Goal: Use online tool/utility: Utilize a website feature to perform a specific function

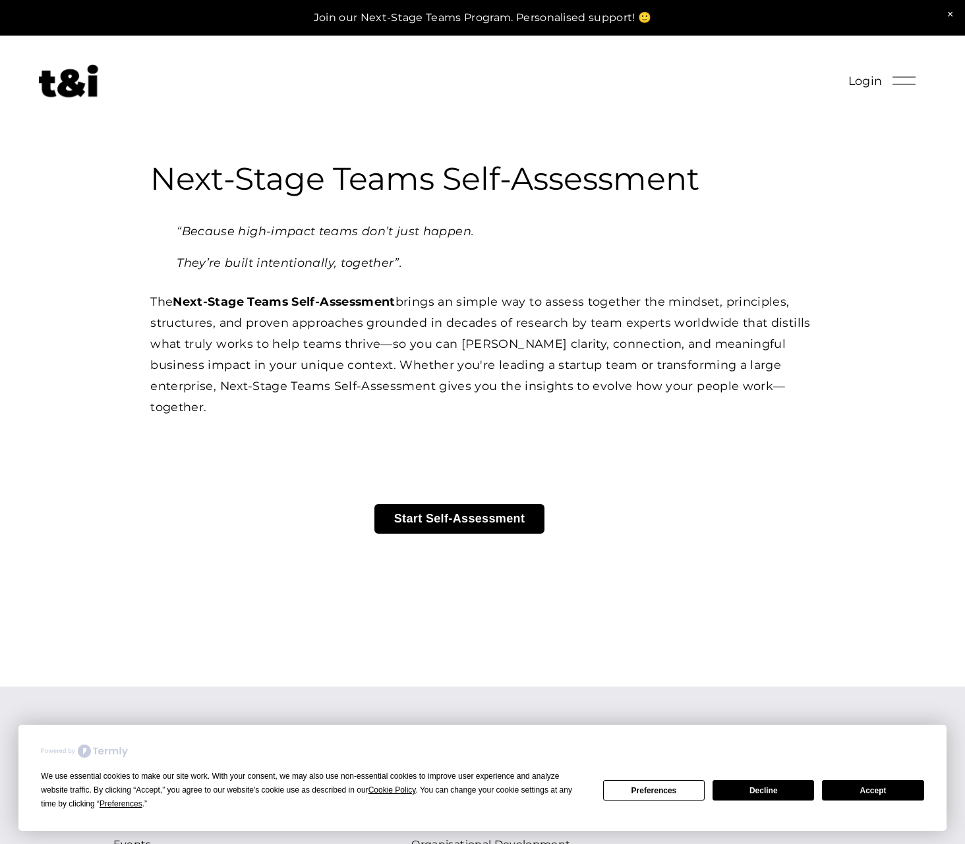
click at [871, 789] on button "Accept" at bounding box center [872, 790] width 101 height 20
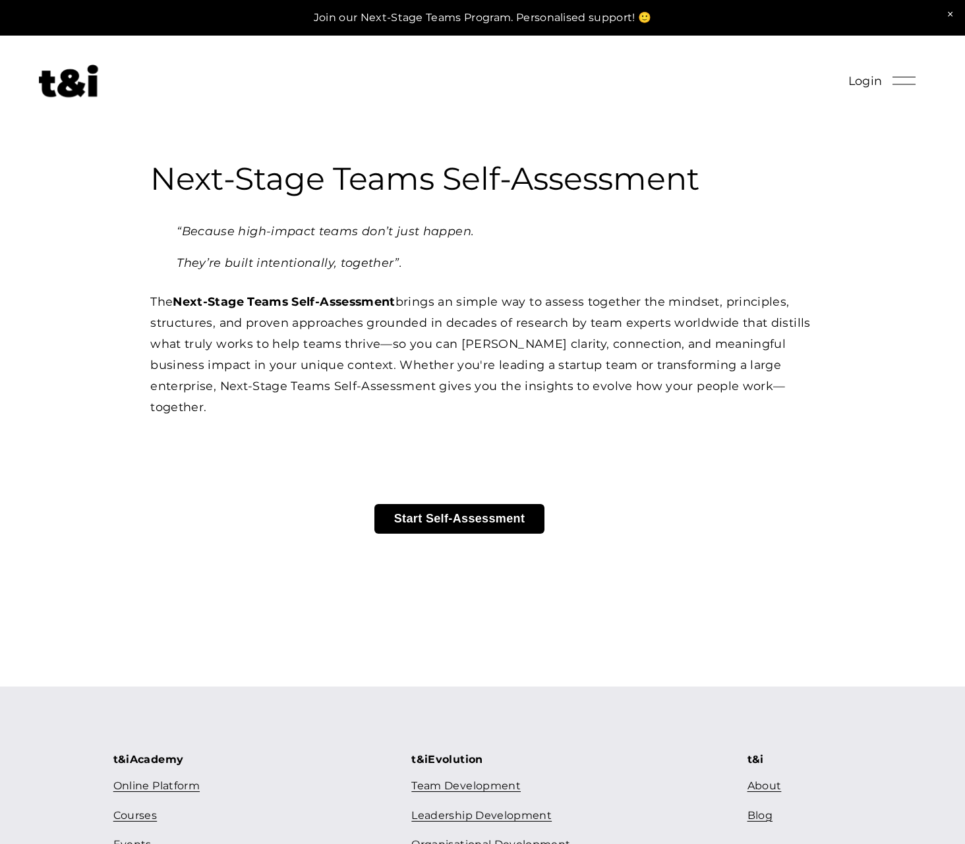
click at [486, 523] on button "Start Self-Assessment" at bounding box center [459, 519] width 171 height 30
click at [478, 516] on button "Start Self-Assessment" at bounding box center [459, 519] width 171 height 30
